Goal: Find specific page/section: Find specific page/section

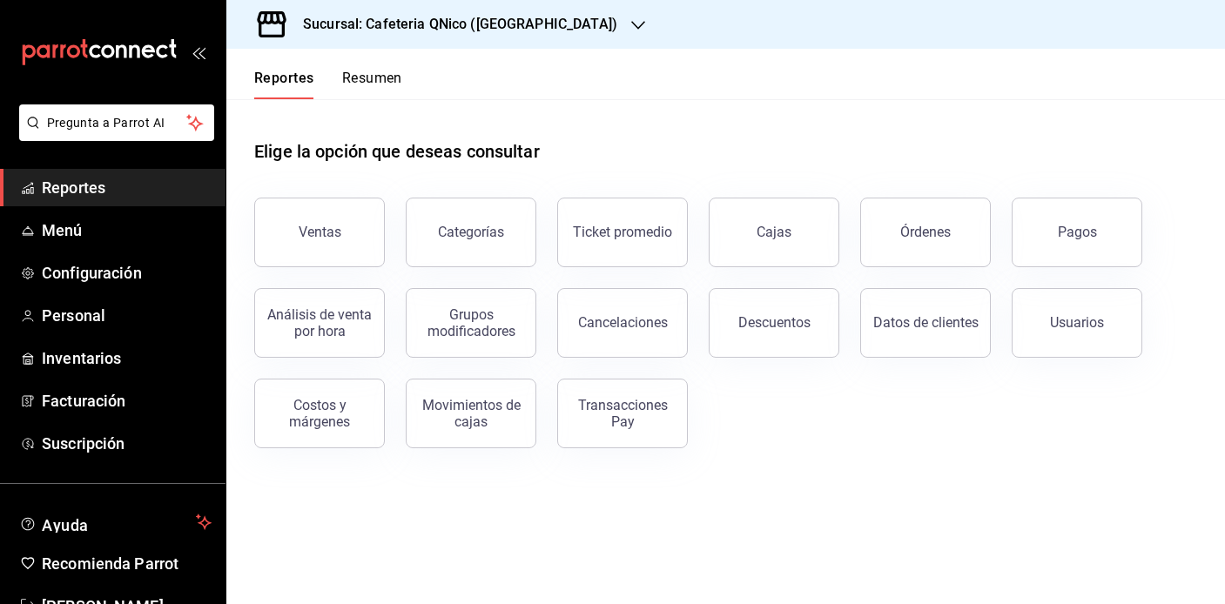
click at [374, 72] on button "Resumen" at bounding box center [372, 85] width 60 height 30
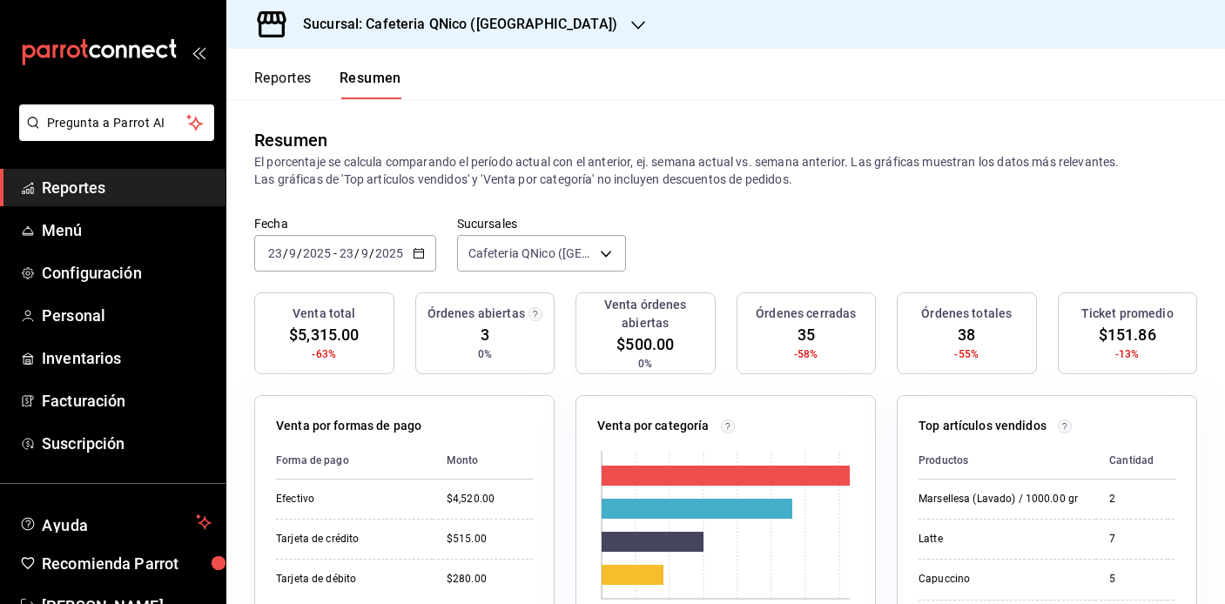
click at [386, 24] on h3 "Sucursal: Cafeteria QNico ([GEOGRAPHIC_DATA])" at bounding box center [453, 24] width 328 height 21
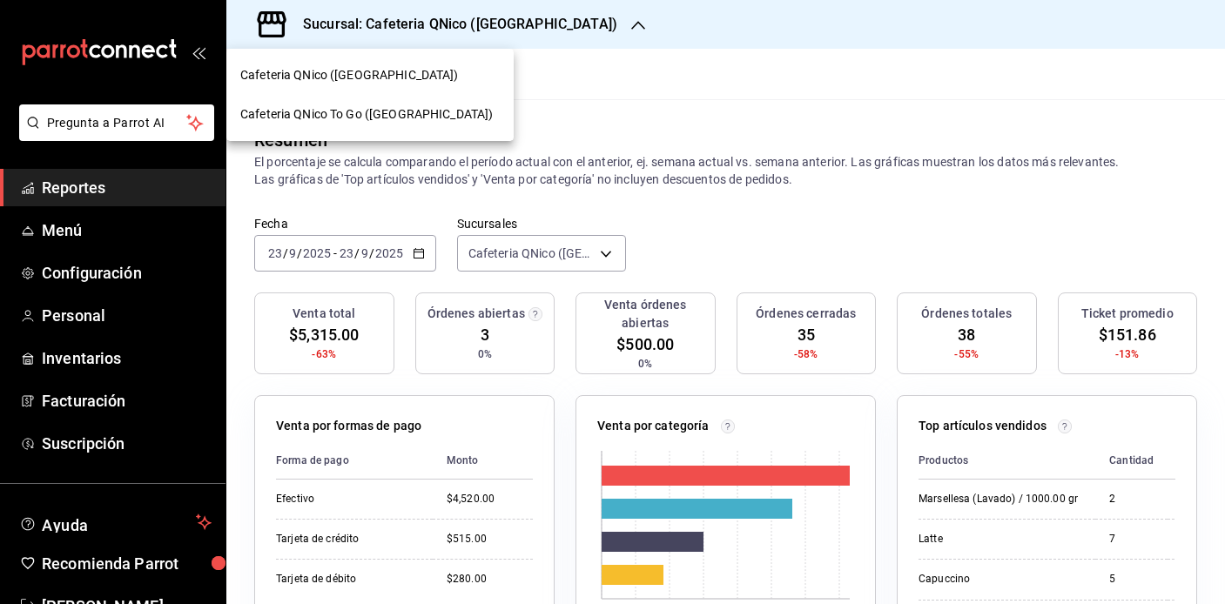
click at [353, 112] on span "Cafeteria QNico To Go (Puebla)" at bounding box center [366, 114] width 252 height 18
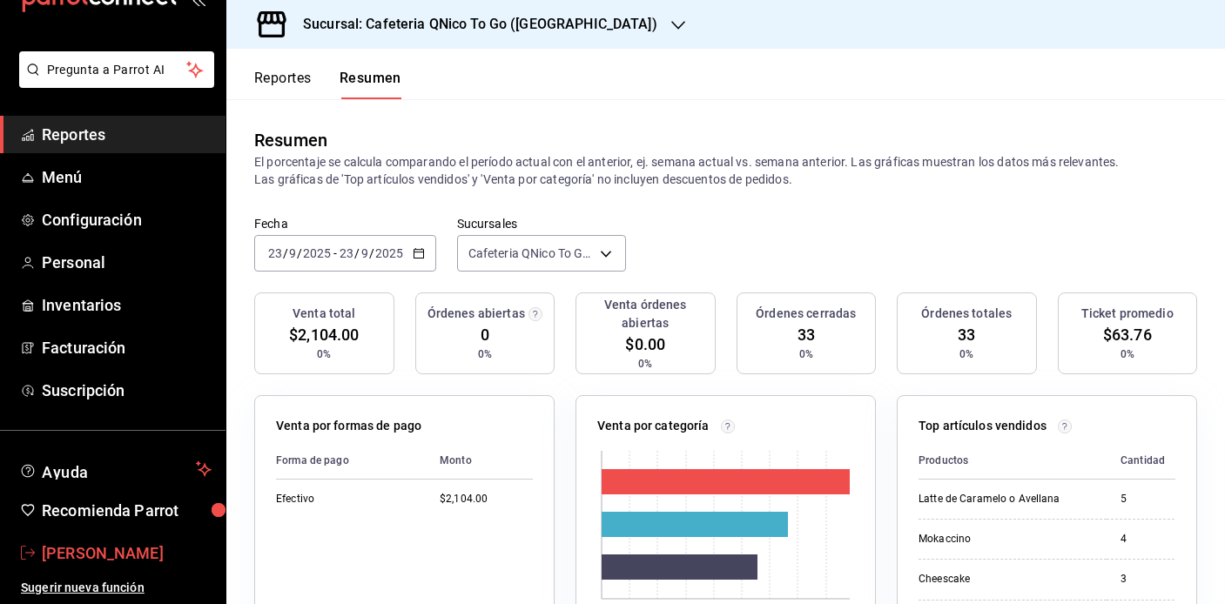
scroll to position [53, 0]
click at [112, 559] on span "[PERSON_NAME]" at bounding box center [127, 554] width 170 height 24
